Goal: Task Accomplishment & Management: Use online tool/utility

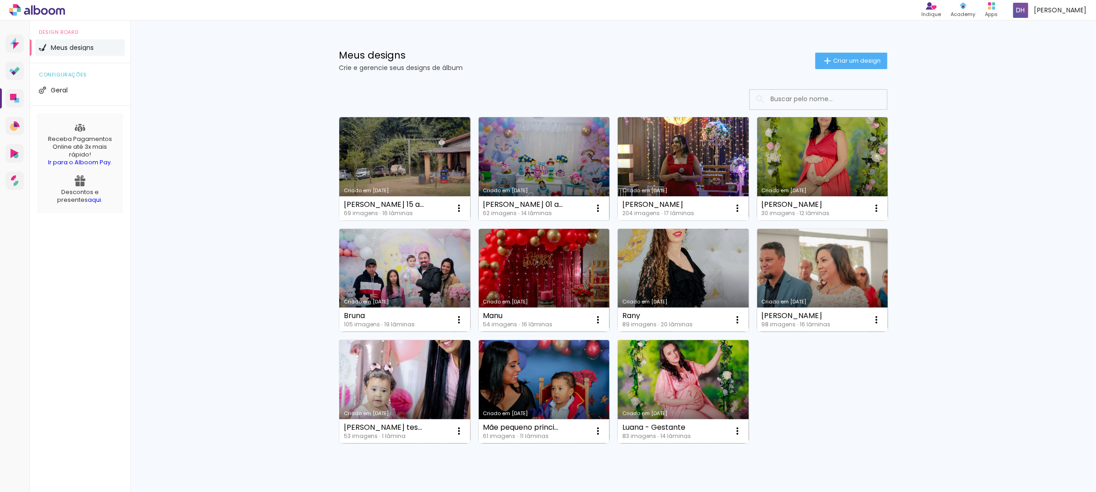
click at [561, 171] on link "Criado em [DATE]" at bounding box center [544, 168] width 131 height 103
click at [0, 0] on neon-animated-pages "Confirmar Cancelar" at bounding box center [0, 0] width 0 height 0
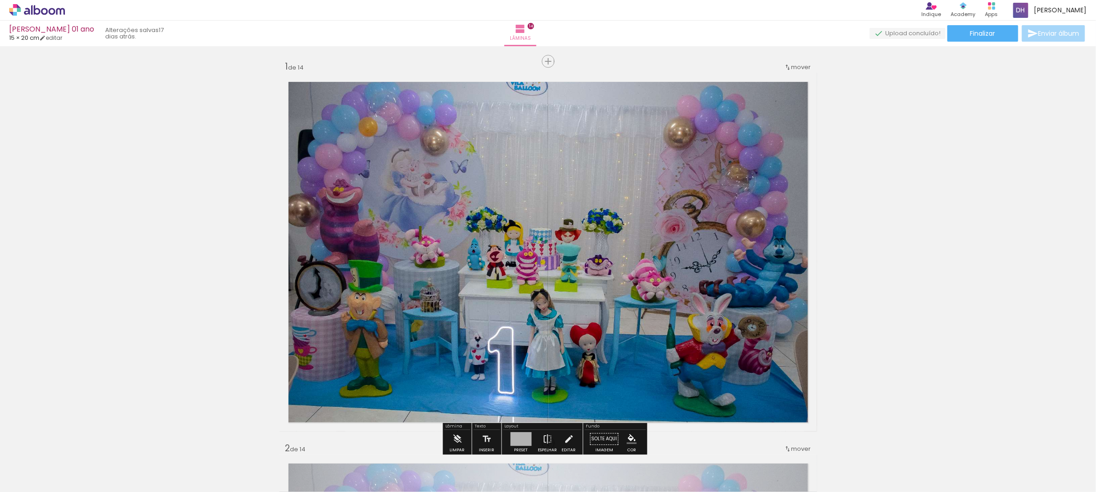
click at [1045, 468] on quentale-thumb at bounding box center [1064, 461] width 51 height 53
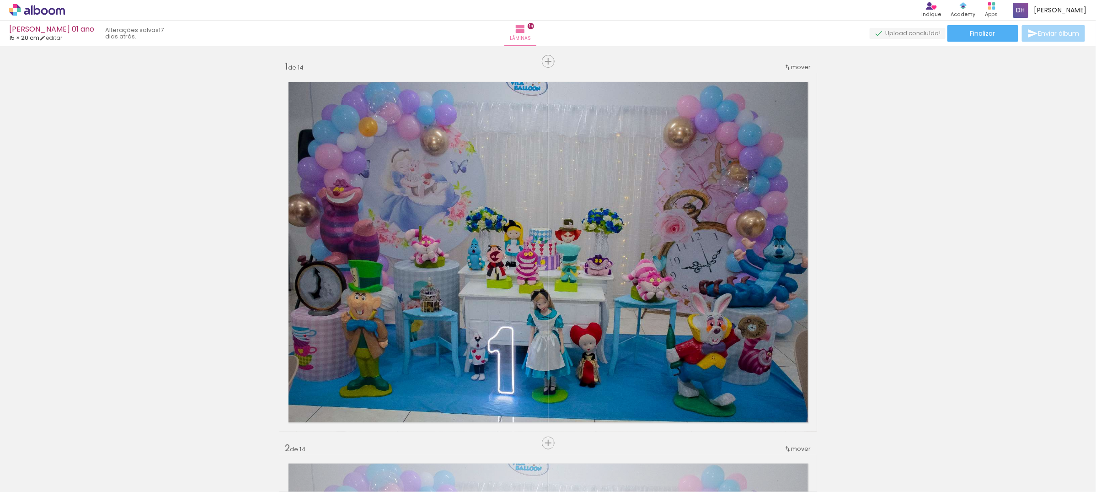
click at [112, 467] on div at bounding box center [91, 460] width 41 height 27
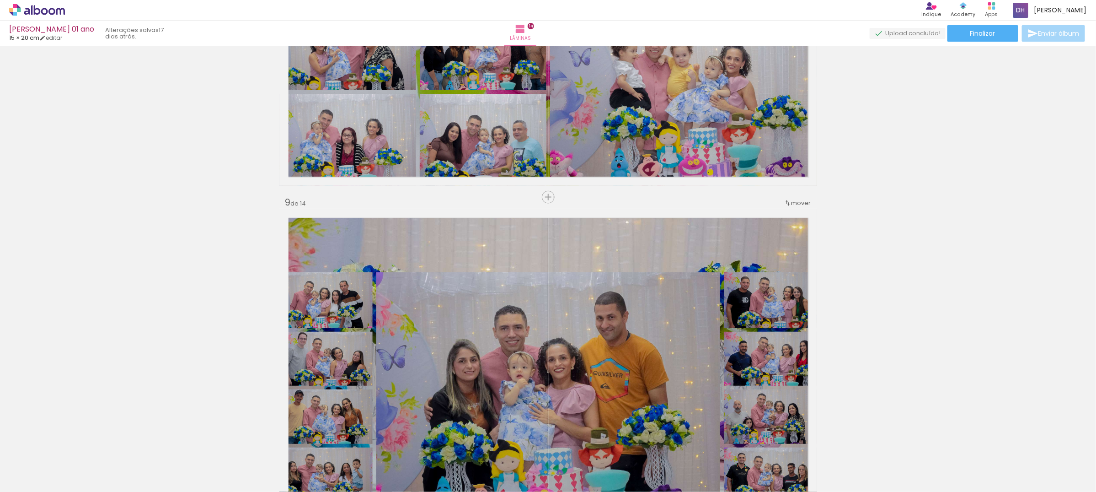
scroll to position [2744, 0]
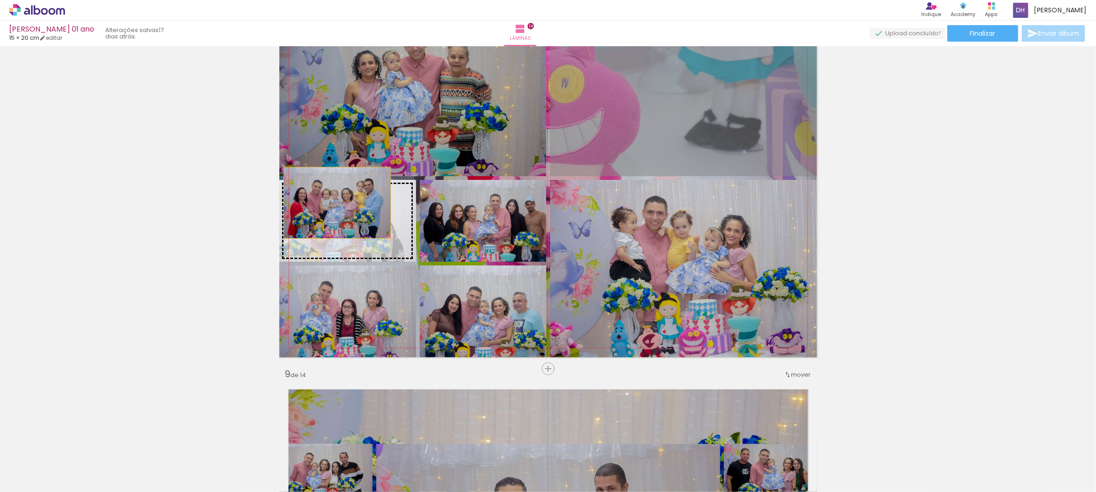
drag, startPoint x: 703, startPoint y: 126, endPoint x: 333, endPoint y: 203, distance: 377.8
click at [0, 0] on slot at bounding box center [0, 0] width 0 height 0
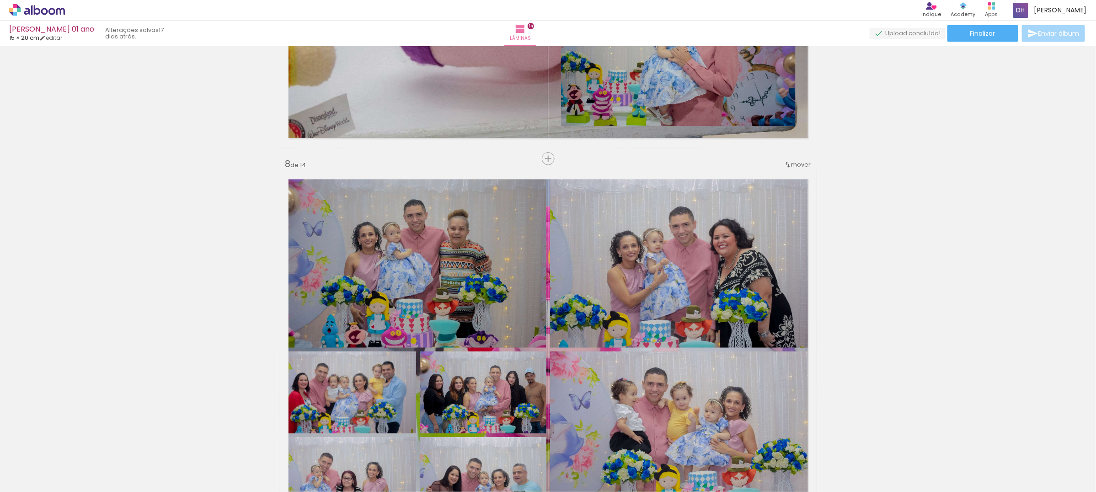
scroll to position [2677, 0]
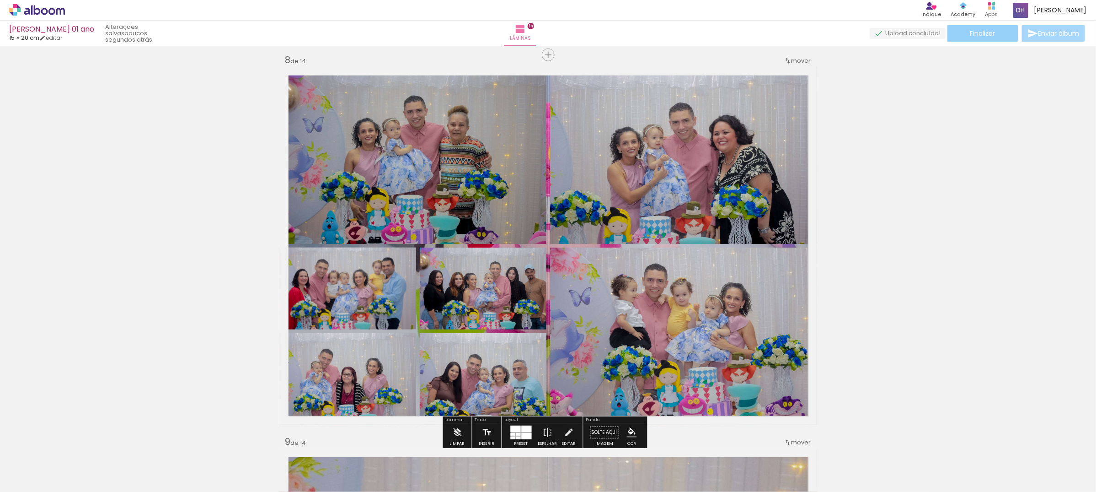
click at [987, 34] on span "Finalizar" at bounding box center [983, 33] width 25 height 6
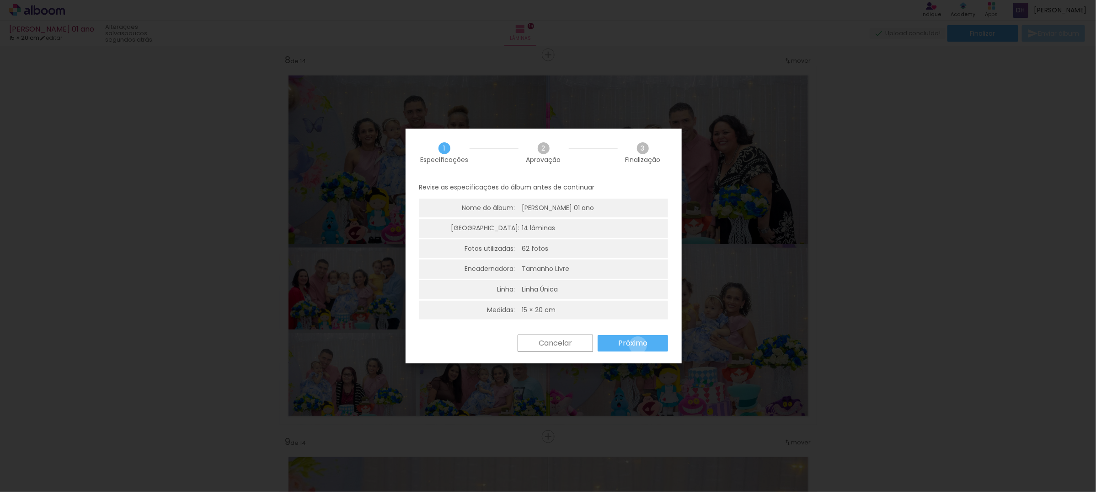
click at [0, 0] on slot "Próximo" at bounding box center [0, 0] width 0 height 0
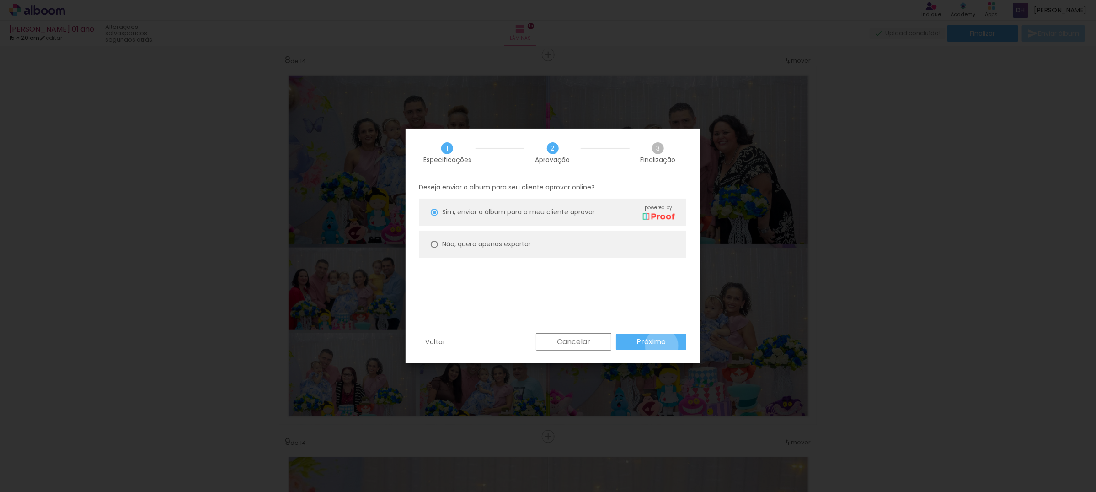
click at [0, 0] on slot "Próximo" at bounding box center [0, 0] width 0 height 0
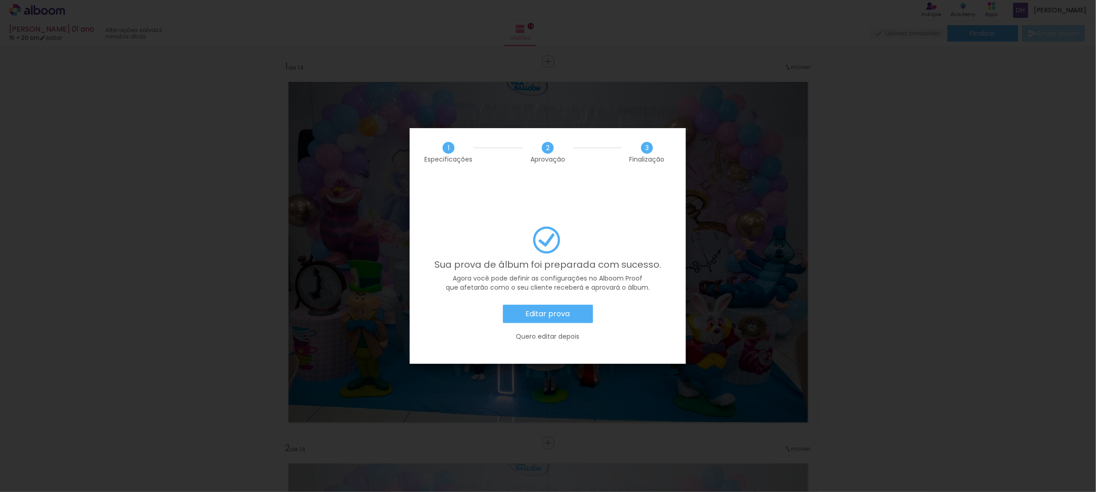
scroll to position [2677, 0]
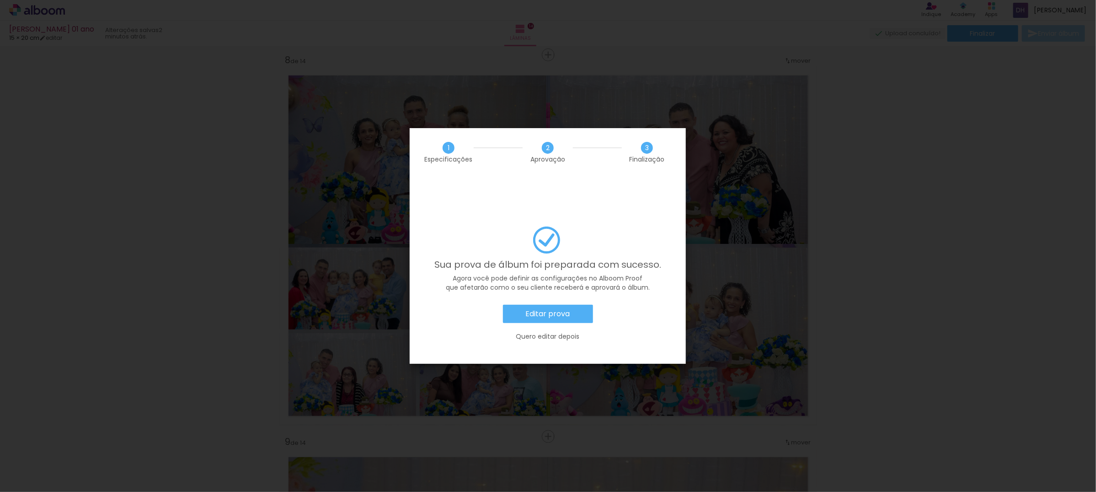
click at [0, 0] on slot "Quero editar depois" at bounding box center [0, 0] width 0 height 0
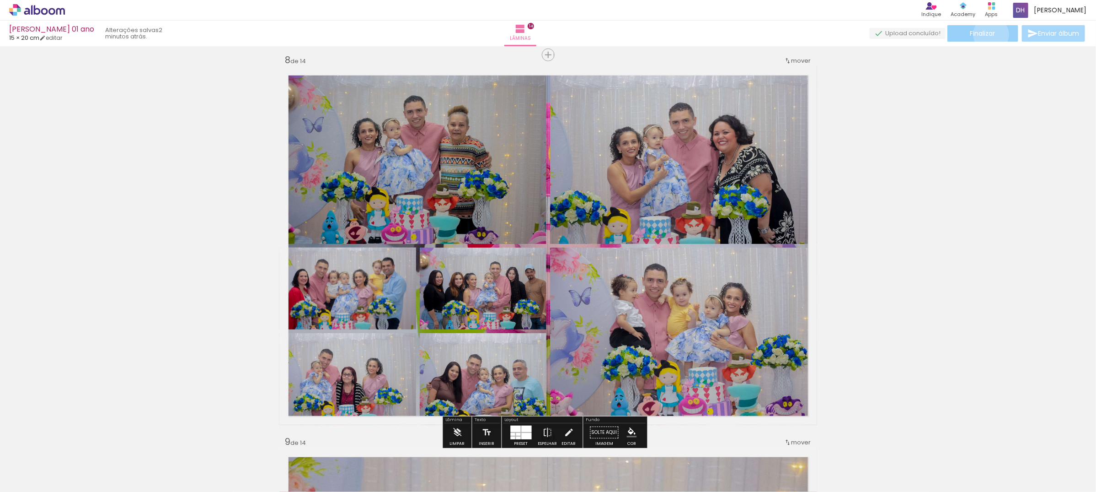
drag, startPoint x: 988, startPoint y: 34, endPoint x: 981, endPoint y: 35, distance: 7.3
click at [985, 34] on span "Finalizar" at bounding box center [983, 33] width 25 height 6
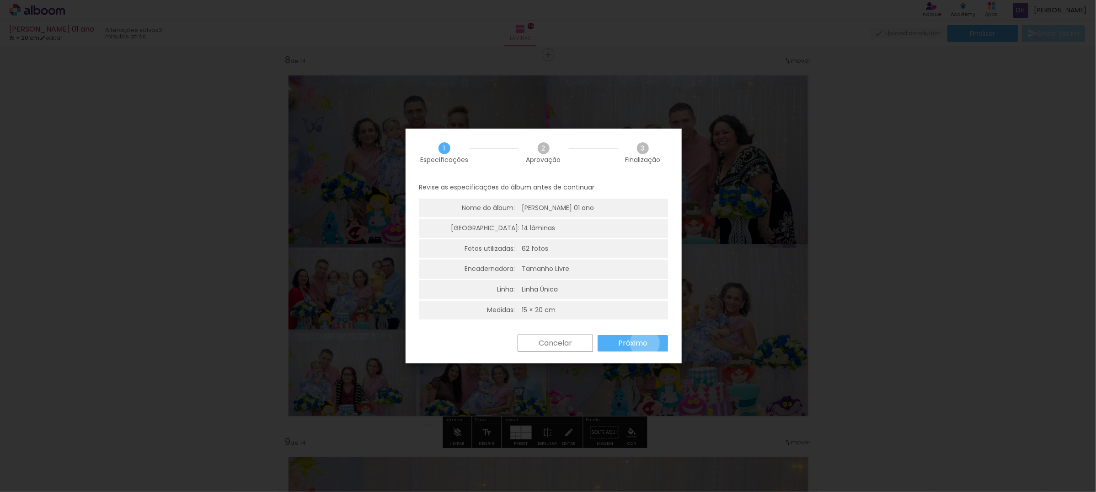
click at [0, 0] on slot "Próximo" at bounding box center [0, 0] width 0 height 0
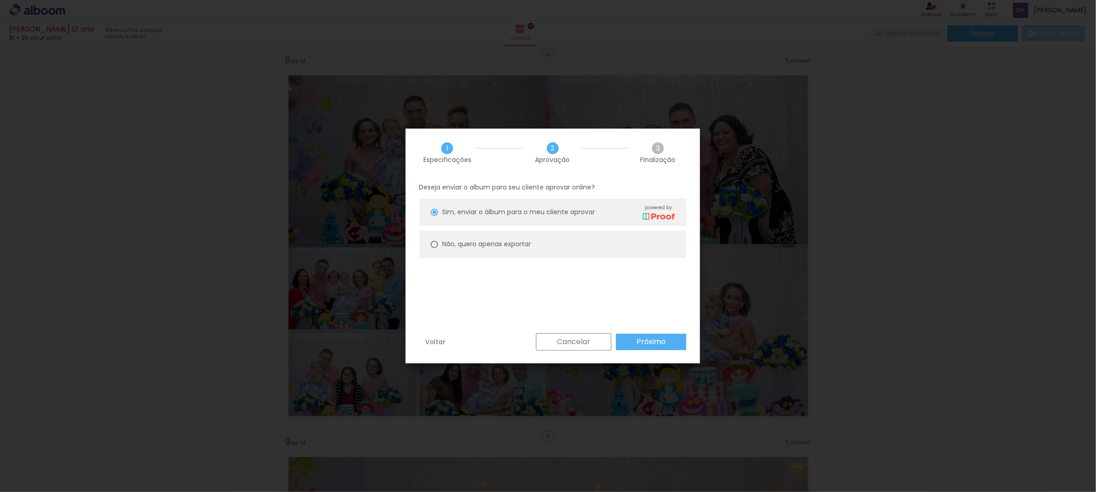
click at [0, 0] on slot "Não, quero apenas exportar" at bounding box center [0, 0] width 0 height 0
type paper-radio-button "on"
click at [639, 335] on paper-button "Próximo" at bounding box center [651, 341] width 70 height 16
type input "Alta, 300 DPI"
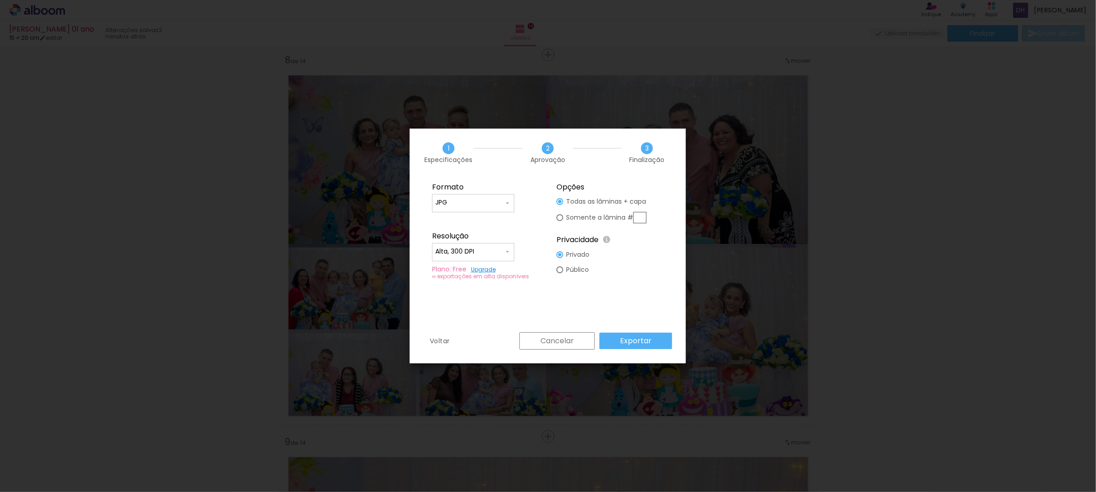
click at [657, 337] on paper-button "Exportar" at bounding box center [636, 341] width 73 height 16
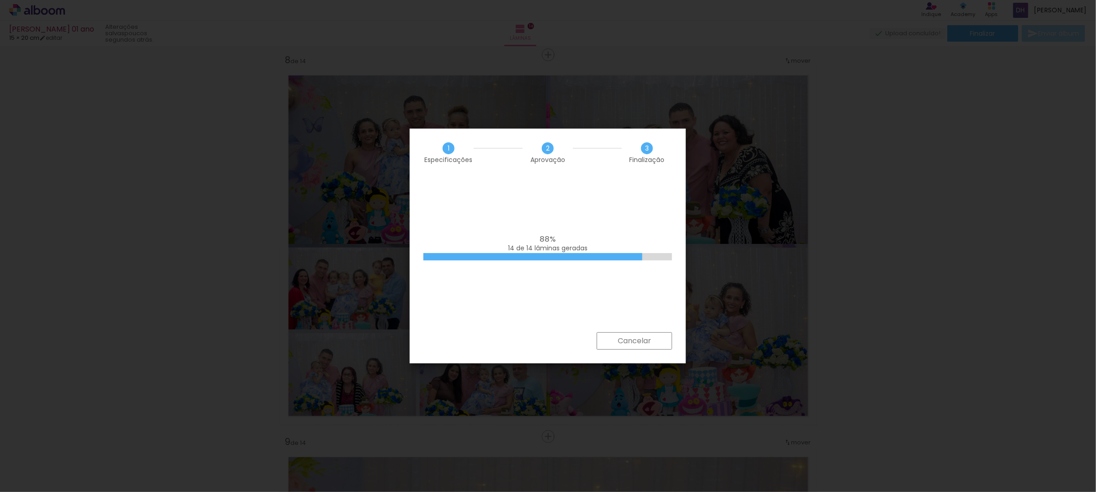
click at [29, 201] on iron-overlay-backdrop at bounding box center [548, 246] width 1096 height 492
click at [0, 0] on slot "Cancelar" at bounding box center [0, 0] width 0 height 0
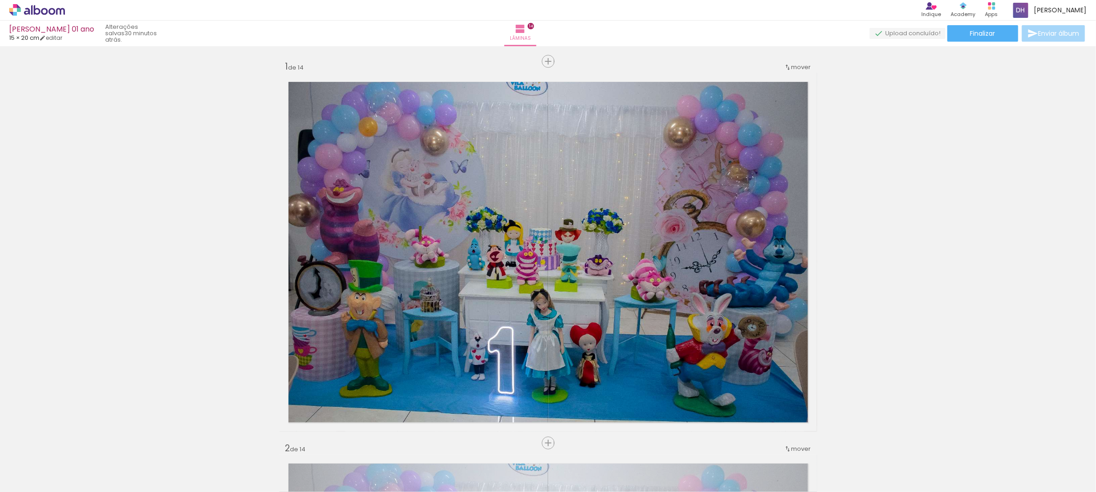
scroll to position [2677, 0]
